Goal: Find specific page/section: Find specific page/section

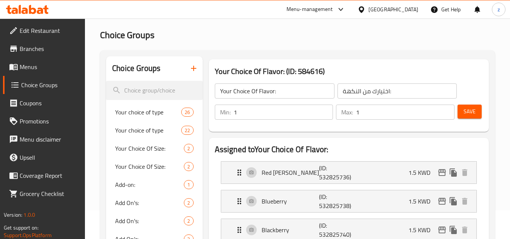
click at [34, 68] on span "Menus" at bounding box center [50, 66] width 60 height 9
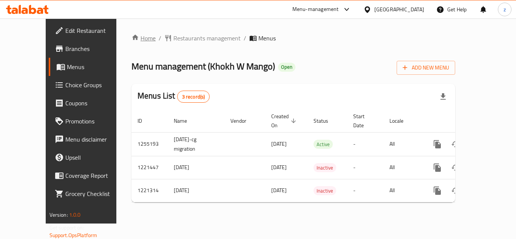
click at [131, 34] on link "Home" at bounding box center [143, 38] width 24 height 9
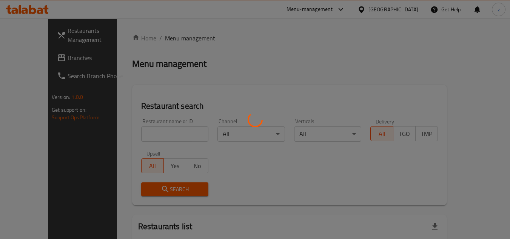
click at [56, 57] on div at bounding box center [255, 119] width 510 height 239
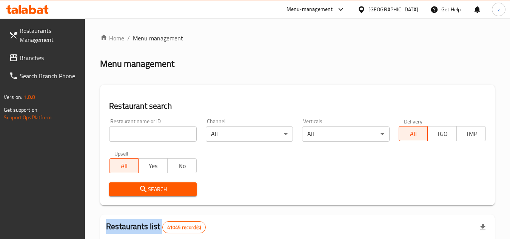
click at [56, 57] on div at bounding box center [255, 119] width 510 height 239
click at [56, 57] on span "Branches" at bounding box center [50, 57] width 60 height 9
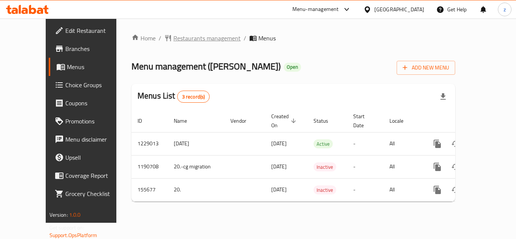
click at [173, 36] on span "Restaurants management" at bounding box center [206, 38] width 67 height 9
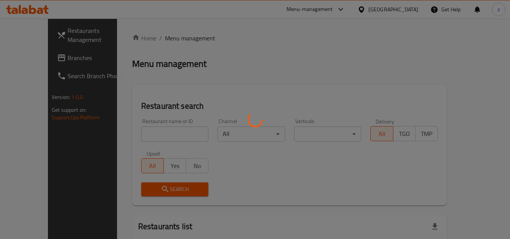
click at [156, 133] on div at bounding box center [255, 119] width 510 height 239
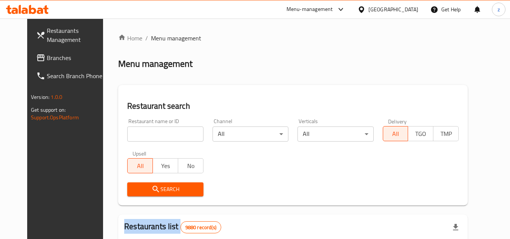
click at [156, 133] on div at bounding box center [255, 119] width 510 height 239
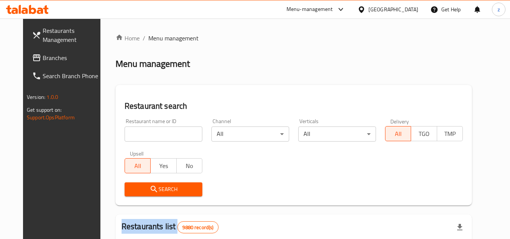
click at [156, 133] on div "Home / Menu management Menu management Restaurant search Restaurant name or ID …" at bounding box center [294, 240] width 357 height 413
click at [156, 133] on input "search" at bounding box center [164, 134] width 78 height 15
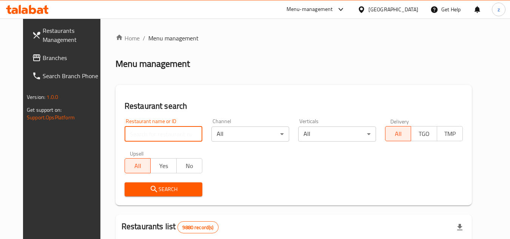
paste input "615006"
type input "615006"
click at [148, 188] on span "Search" at bounding box center [164, 189] width 66 height 9
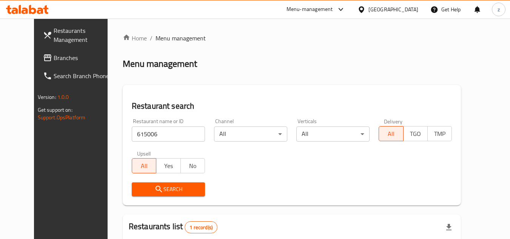
click at [43, 59] on icon at bounding box center [47, 57] width 9 height 9
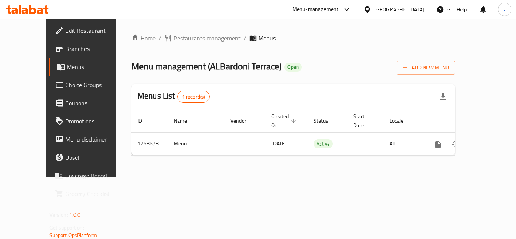
click at [176, 39] on span "Restaurants management" at bounding box center [206, 38] width 67 height 9
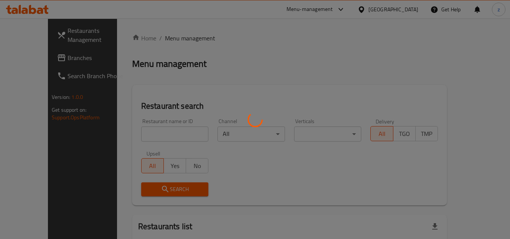
click at [154, 135] on div at bounding box center [255, 119] width 510 height 239
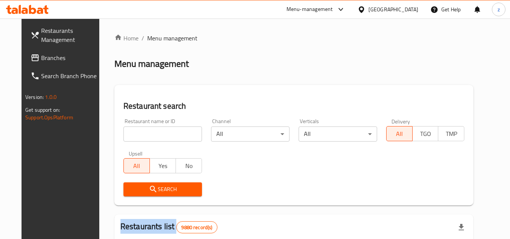
click at [154, 135] on div at bounding box center [255, 119] width 510 height 239
click at [152, 136] on input "search" at bounding box center [163, 134] width 79 height 15
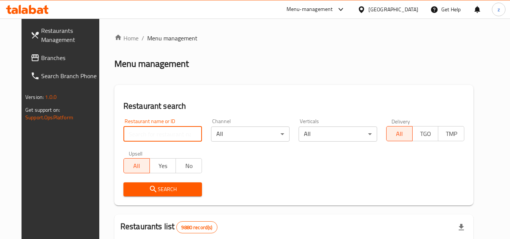
paste input "684096"
type input "684096"
click at [151, 185] on span "Search" at bounding box center [163, 189] width 66 height 9
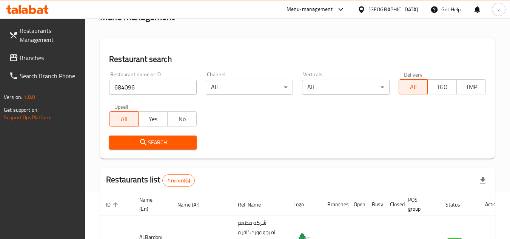
scroll to position [98, 0]
